Goal: Transaction & Acquisition: Purchase product/service

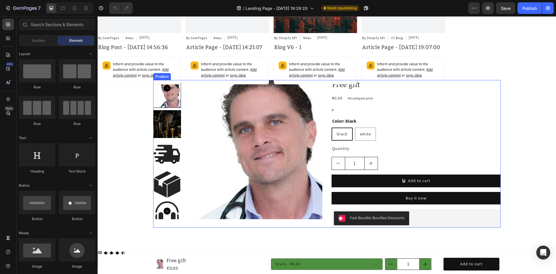
radio input "true"
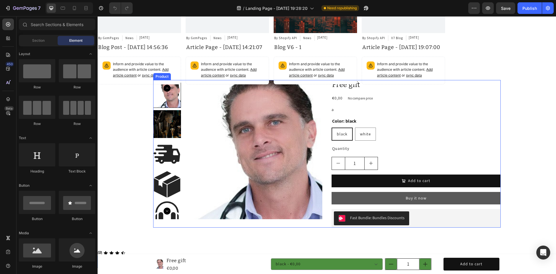
scroll to position [116, 0]
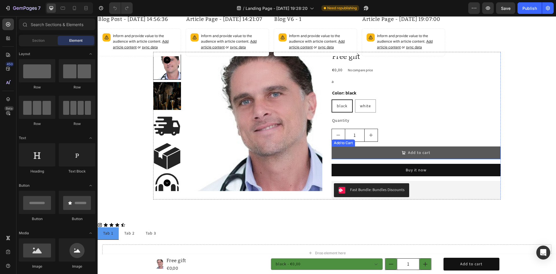
click at [421, 153] on div "Add to cart" at bounding box center [419, 153] width 22 height 6
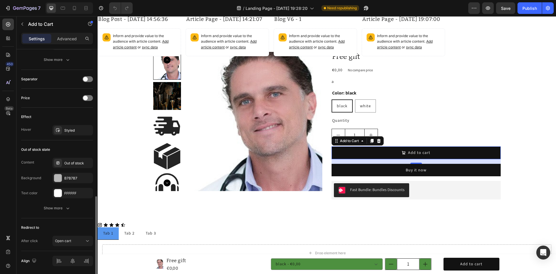
scroll to position [425, 0]
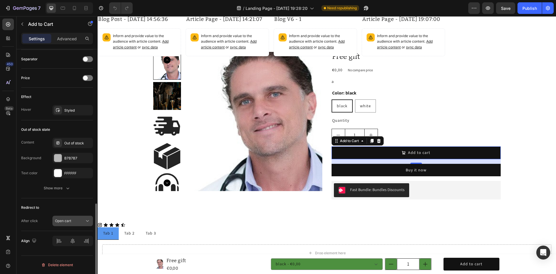
click at [76, 221] on div "Open cart" at bounding box center [70, 220] width 30 height 5
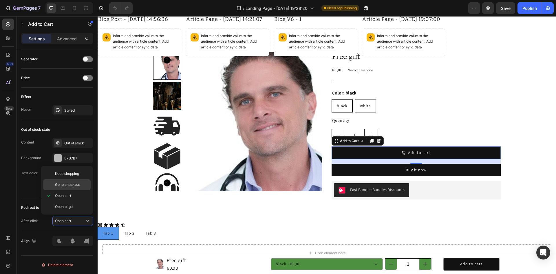
click at [75, 186] on span "Go to checkout" at bounding box center [67, 184] width 25 height 5
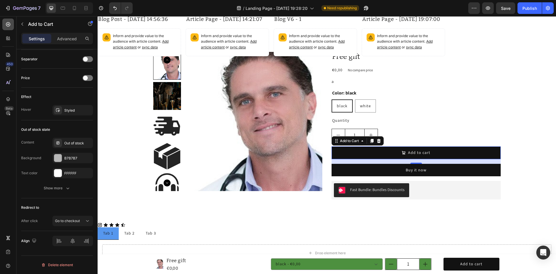
click at [8, 22] on icon at bounding box center [8, 24] width 6 height 6
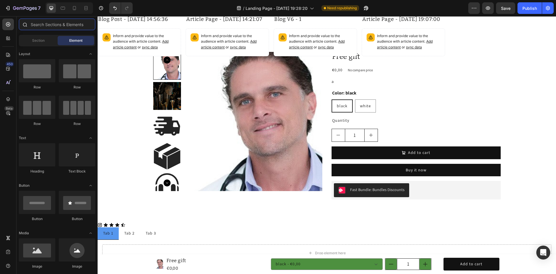
click at [57, 25] on input "text" at bounding box center [57, 25] width 76 height 12
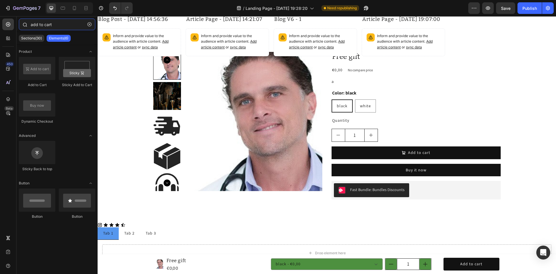
type input "add to cart"
click at [7, 7] on icon "button" at bounding box center [8, 8] width 6 height 6
